Goal: Register for event/course

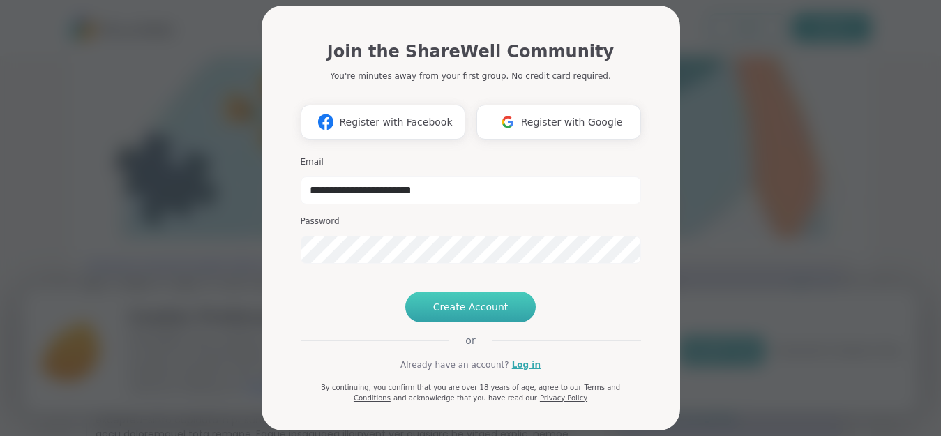
click at [453, 314] on span "Create Account" at bounding box center [470, 307] width 75 height 14
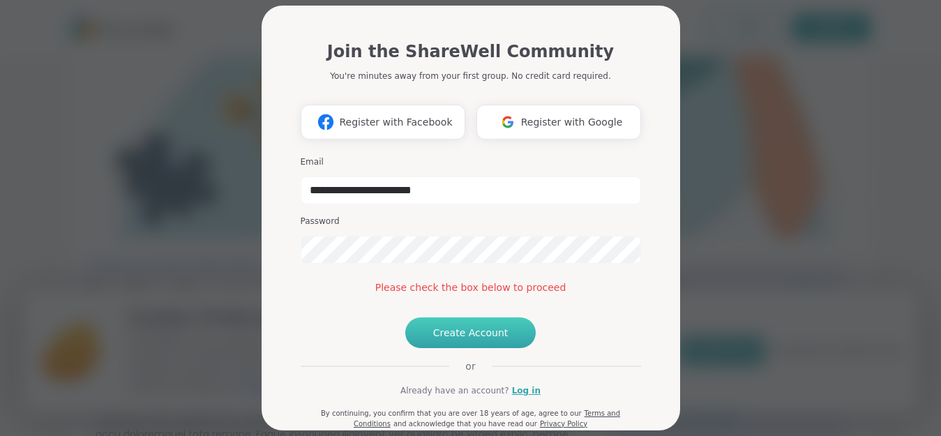
click at [451, 348] on button "Create Account" at bounding box center [470, 332] width 131 height 31
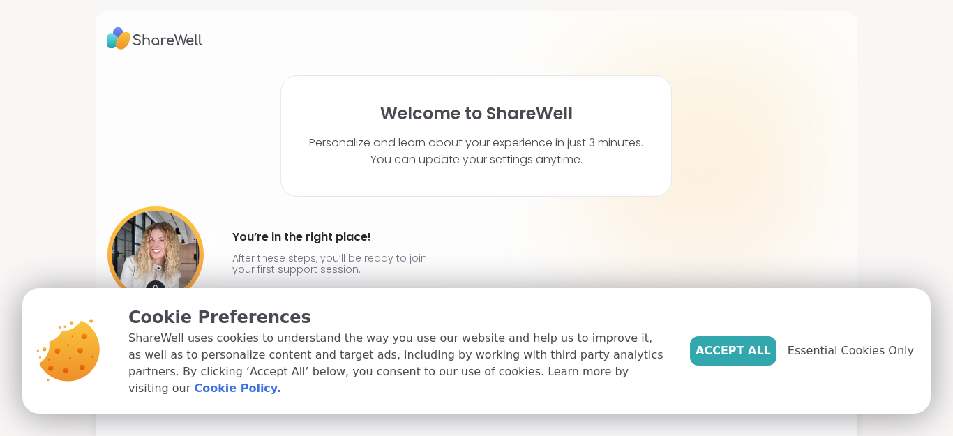
click at [746, 381] on div "Accept All Essential Cookies Only" at bounding box center [802, 351] width 224 height 92
click at [746, 359] on span "Accept All" at bounding box center [732, 350] width 75 height 17
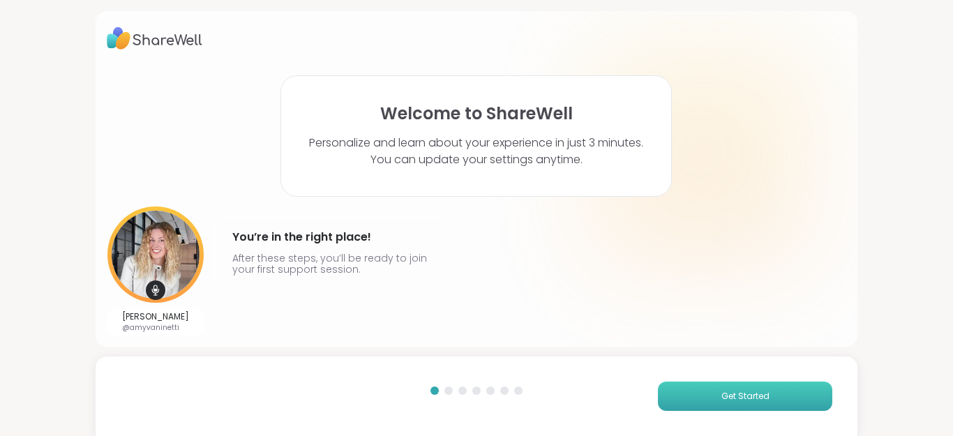
click at [733, 410] on button "Get Started" at bounding box center [745, 395] width 174 height 29
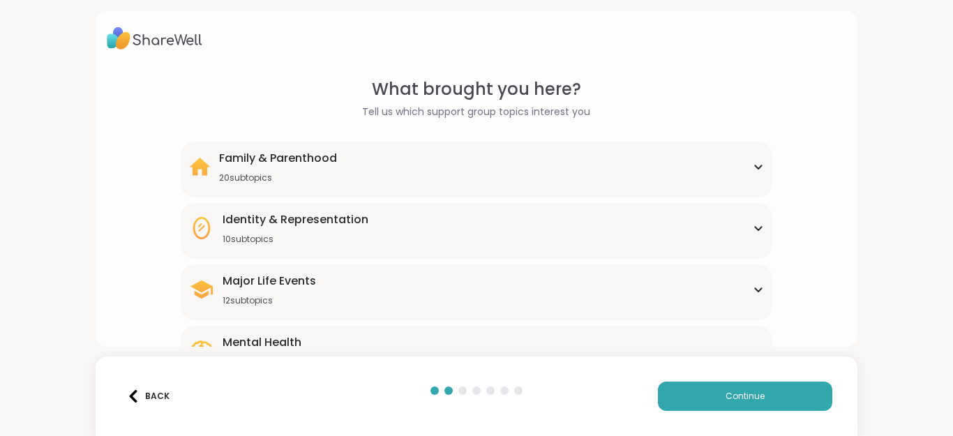
click at [739, 161] on div "Family & Parenthood 20 subtopics" at bounding box center [476, 166] width 575 height 33
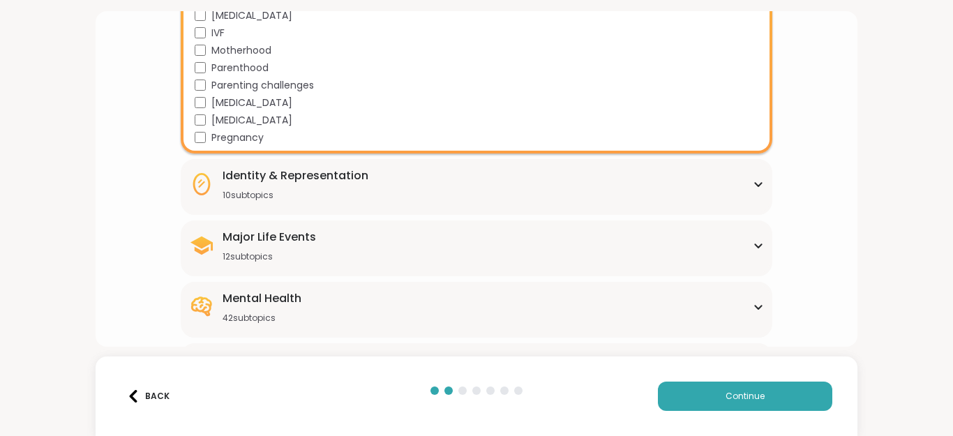
scroll to position [391, 0]
click at [741, 197] on div "Identity & Representation 10 subtopics" at bounding box center [476, 183] width 575 height 33
